Goal: Find specific page/section

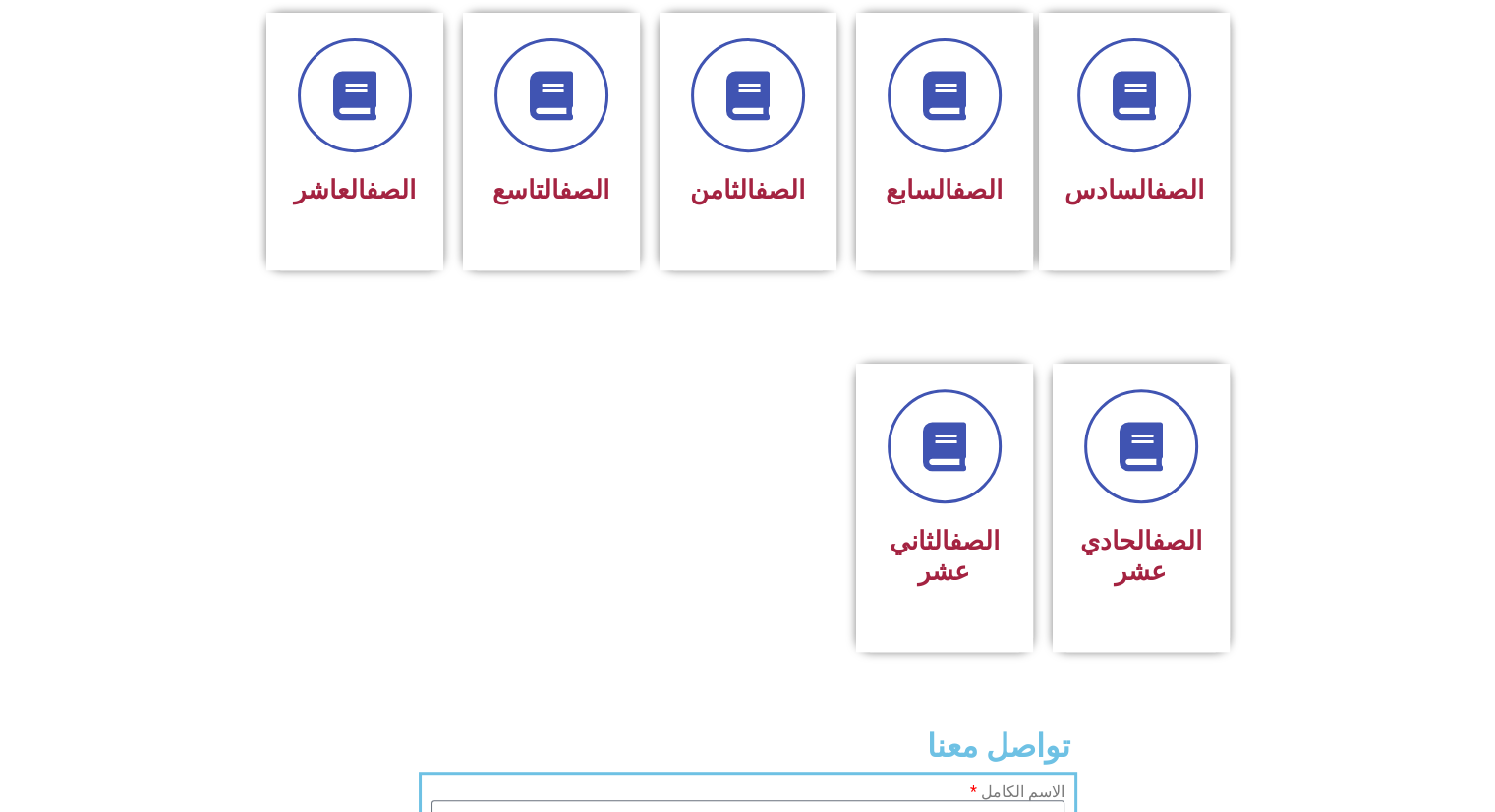
scroll to position [865, 0]
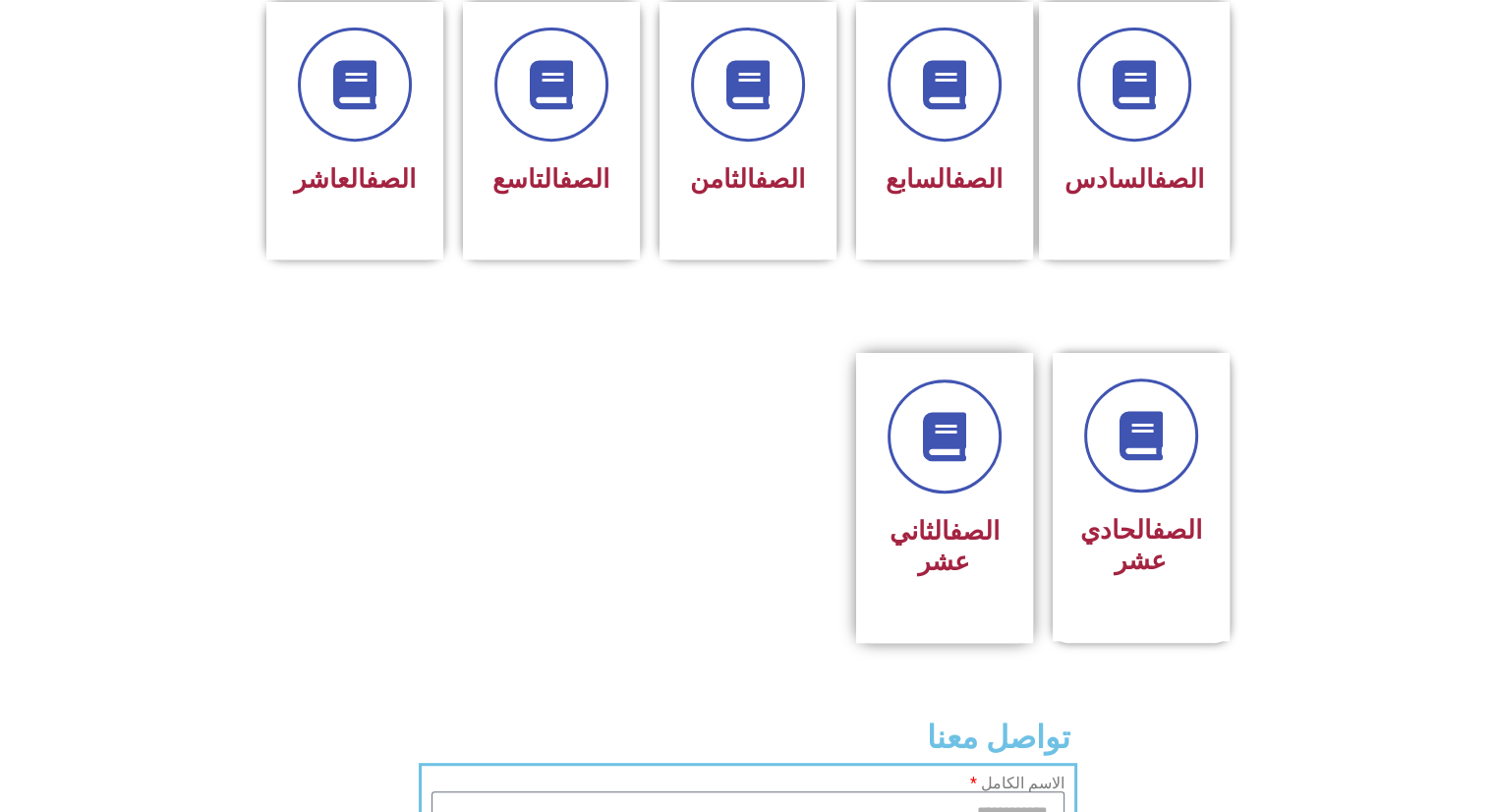
click at [946, 532] on h3 "الصف الثاني عشر" at bounding box center [945, 545] width 123 height 61
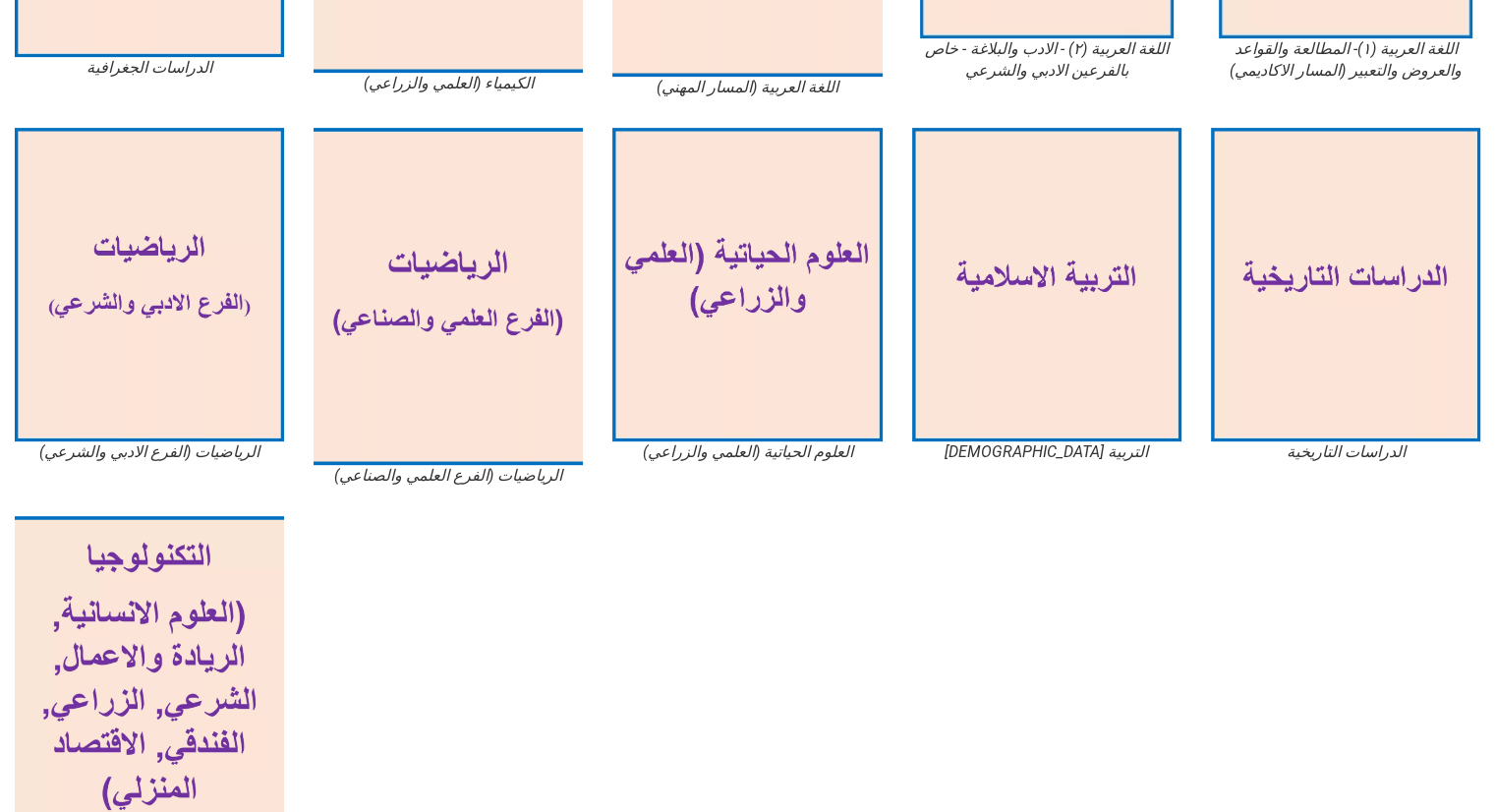
scroll to position [758, 0]
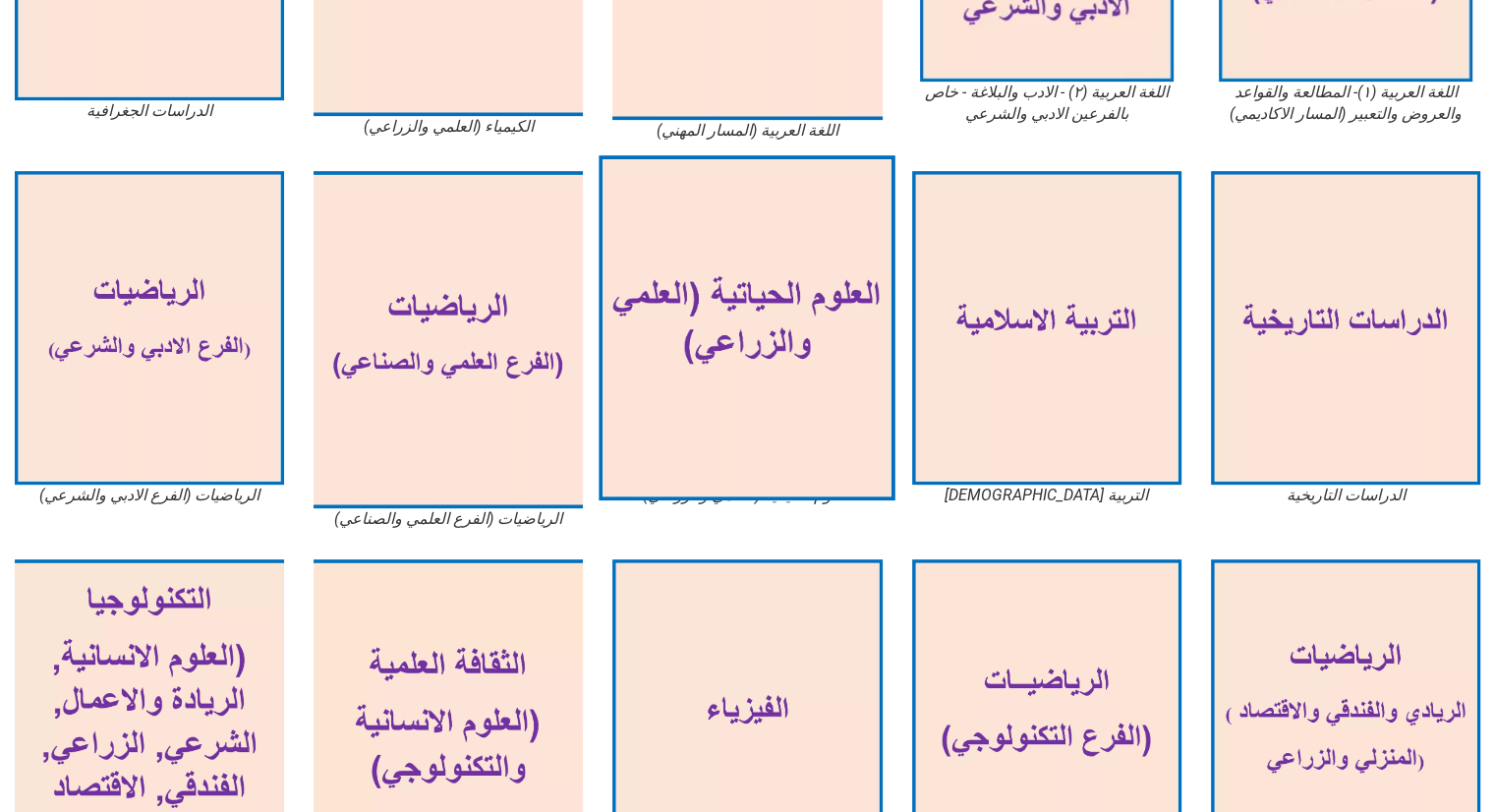
click at [716, 315] on img at bounding box center [748, 327] width 297 height 345
